Goal: Task Accomplishment & Management: Manage account settings

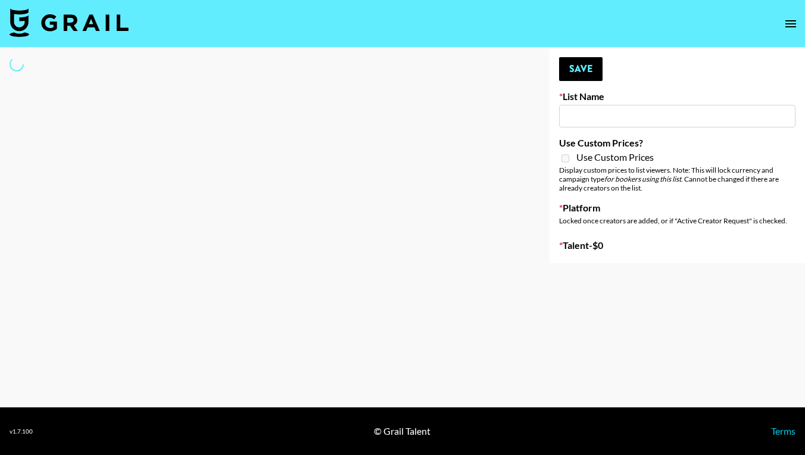
click at [616, 108] on input at bounding box center [677, 116] width 236 height 23
type input "Soapbox Nanos"
checkbox input "true"
select select "Brand"
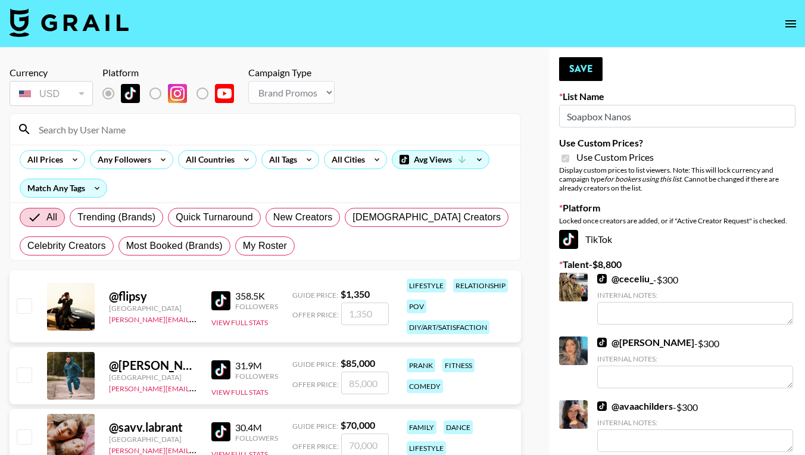
click at [77, 134] on input at bounding box center [273, 129] width 482 height 19
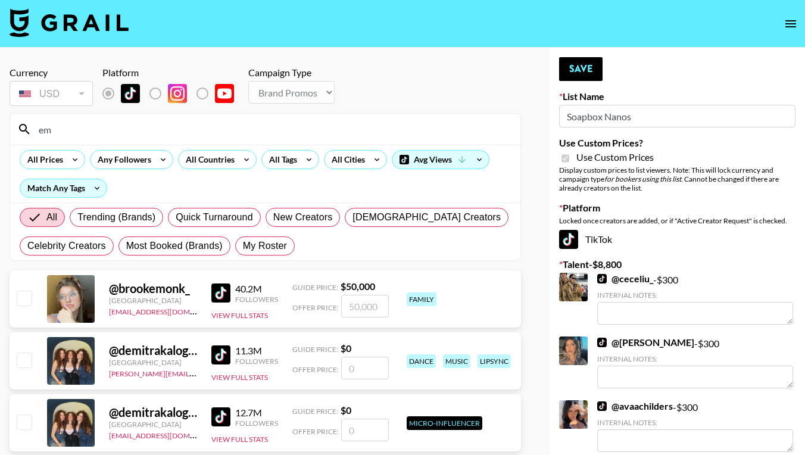
type input "e"
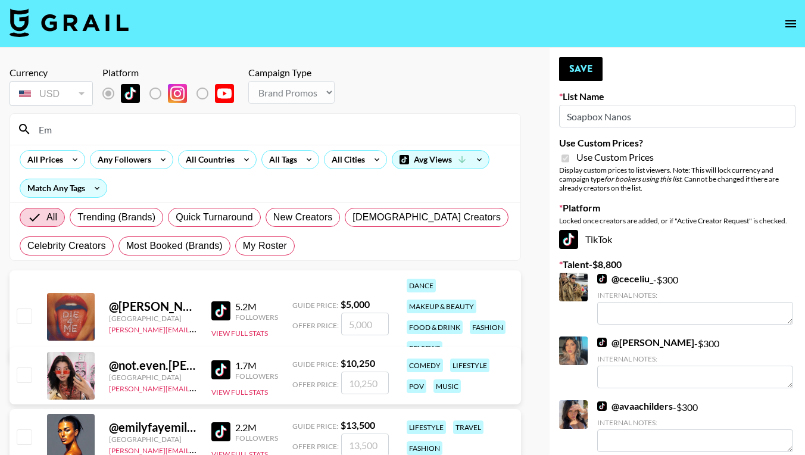
type input "E"
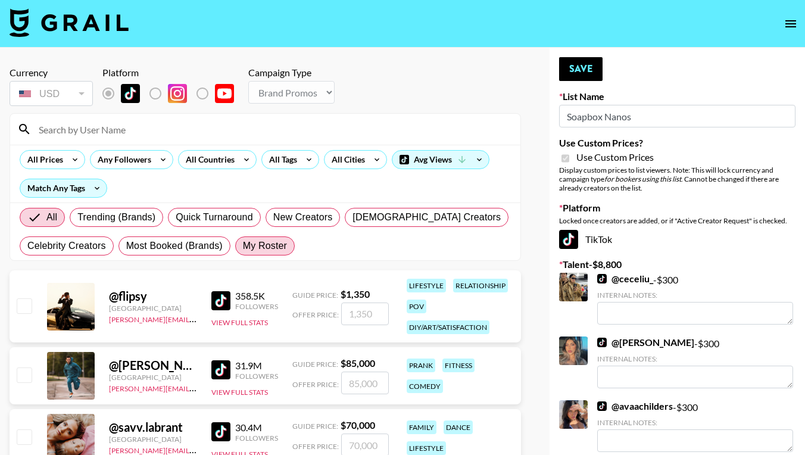
click at [257, 244] on span "My Roster" at bounding box center [265, 246] width 44 height 14
click at [243, 246] on input "My Roster" at bounding box center [243, 246] width 0 height 0
radio input "true"
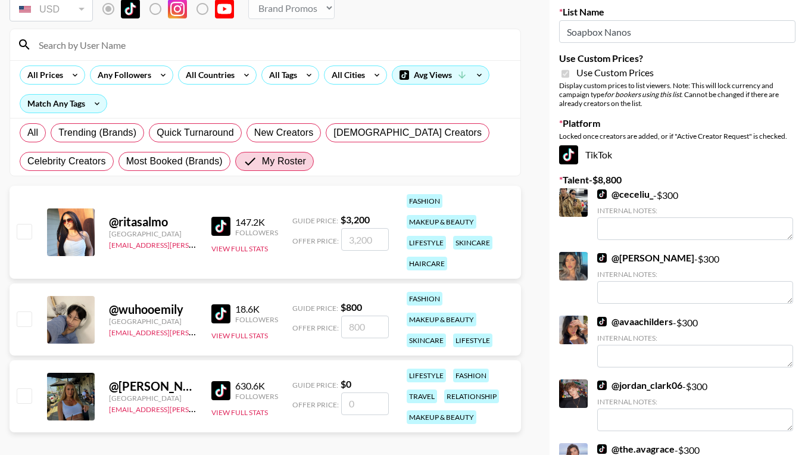
scroll to position [88, 0]
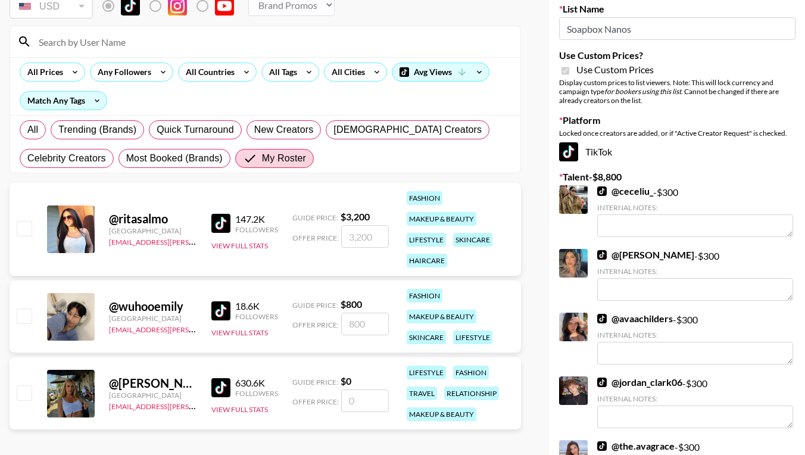
click at [357, 241] on input "number" at bounding box center [365, 236] width 48 height 23
checkbox input "true"
type input "300"
click at [362, 321] on input "number" at bounding box center [365, 324] width 48 height 23
checkbox input "true"
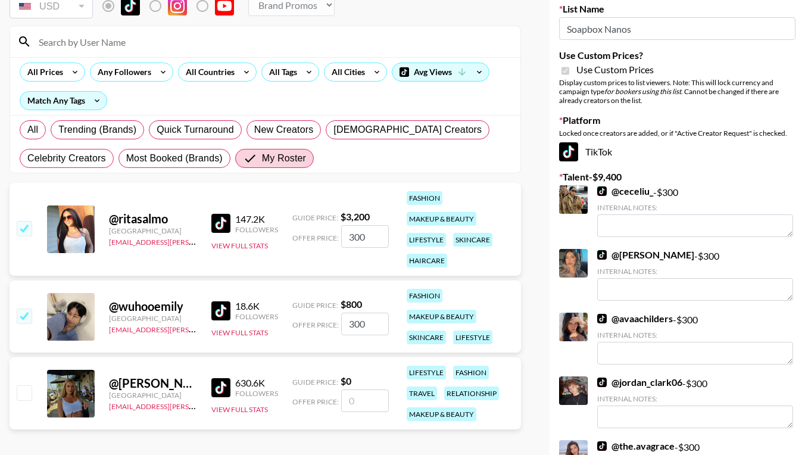
type input "300"
click at [285, 294] on div "@ wuhooemily [GEOGRAPHIC_DATA] [EMAIL_ADDRESS][PERSON_NAME][DOMAIN_NAME] 18.6K …" at bounding box center [266, 316] width 512 height 72
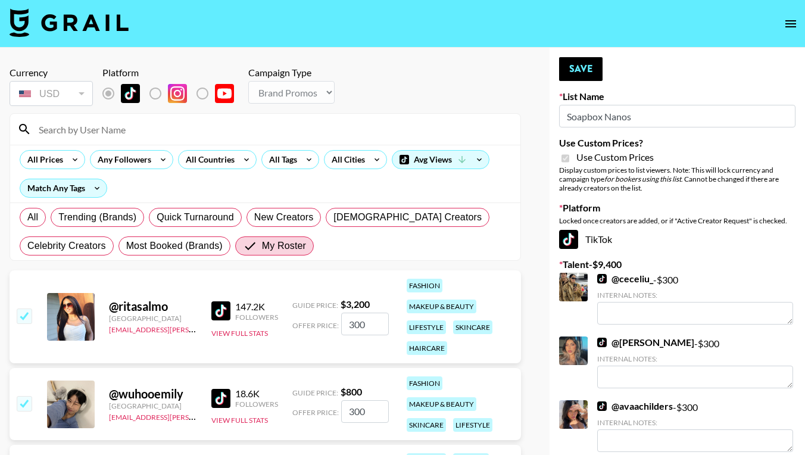
scroll to position [0, 0]
click at [585, 66] on button "Save" at bounding box center [580, 69] width 43 height 24
